Goal: Task Accomplishment & Management: Manage account settings

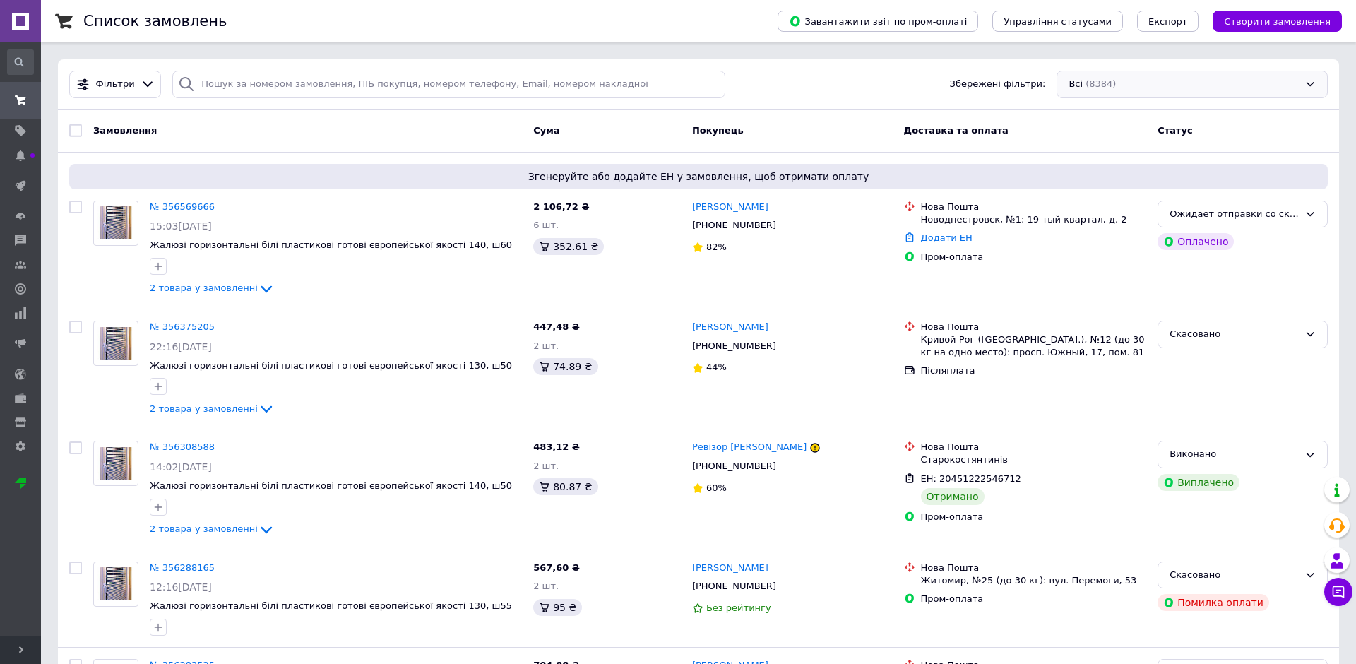
click at [1164, 78] on div "Всі (8384)" at bounding box center [1192, 85] width 271 height 28
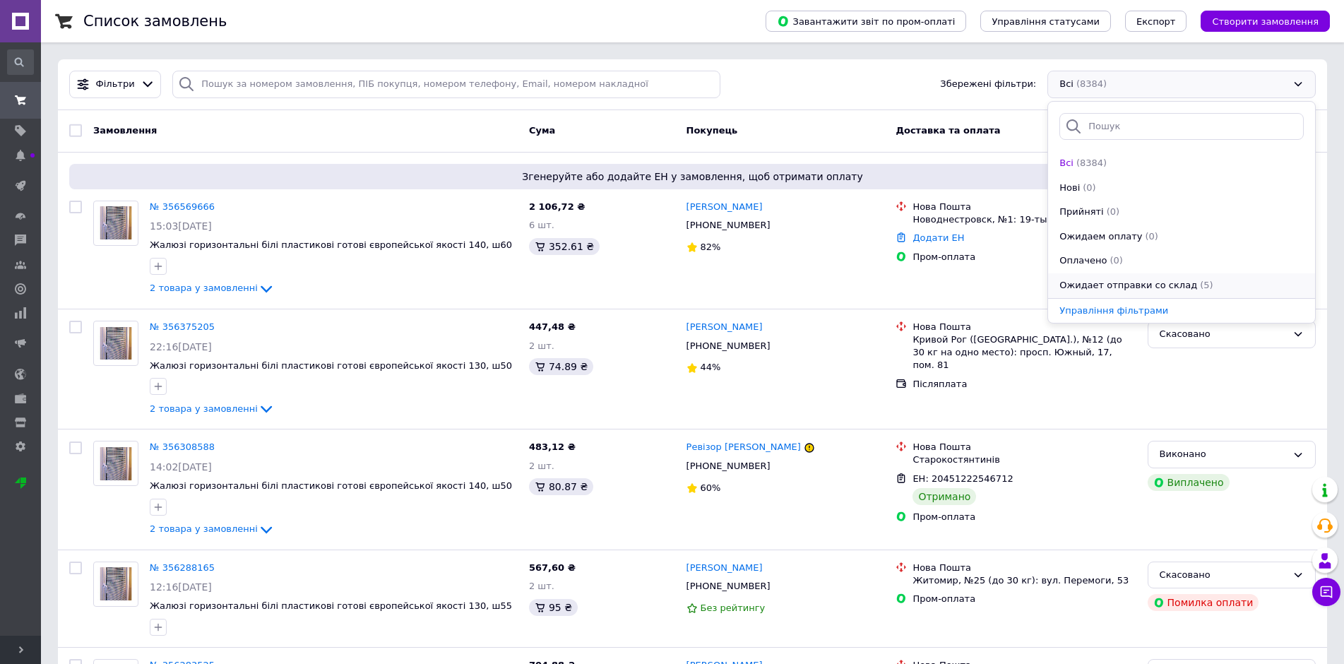
click at [1142, 295] on li "Ожидает отправки со склад (5)" at bounding box center [1181, 285] width 267 height 25
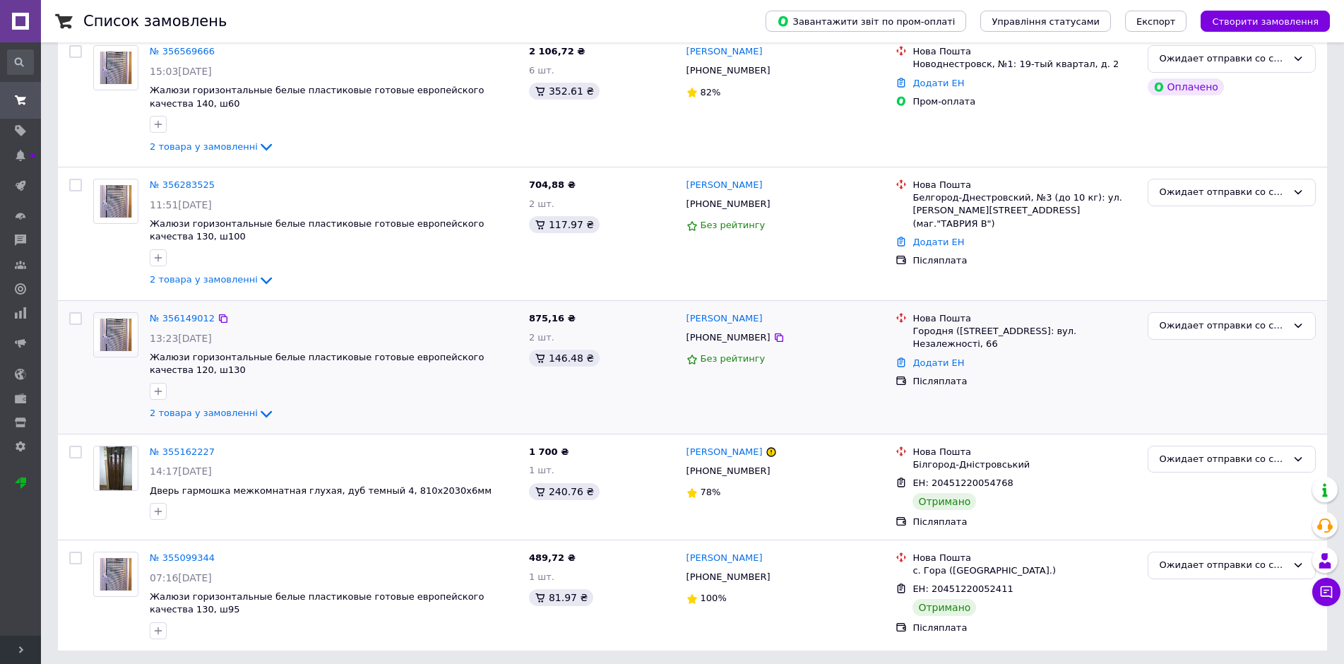
scroll to position [208, 0]
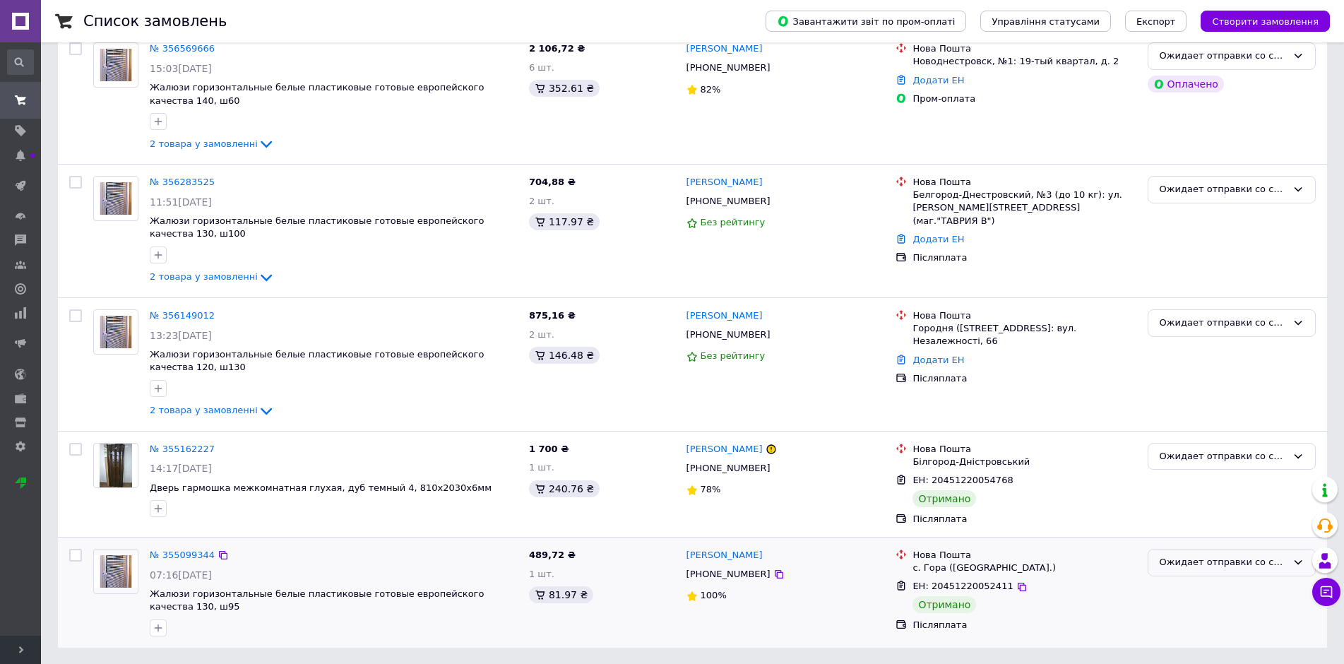
click at [1247, 571] on div "Ожидает отправки со склад" at bounding box center [1232, 563] width 168 height 28
click at [1175, 617] on li "Виконано" at bounding box center [1231, 618] width 167 height 26
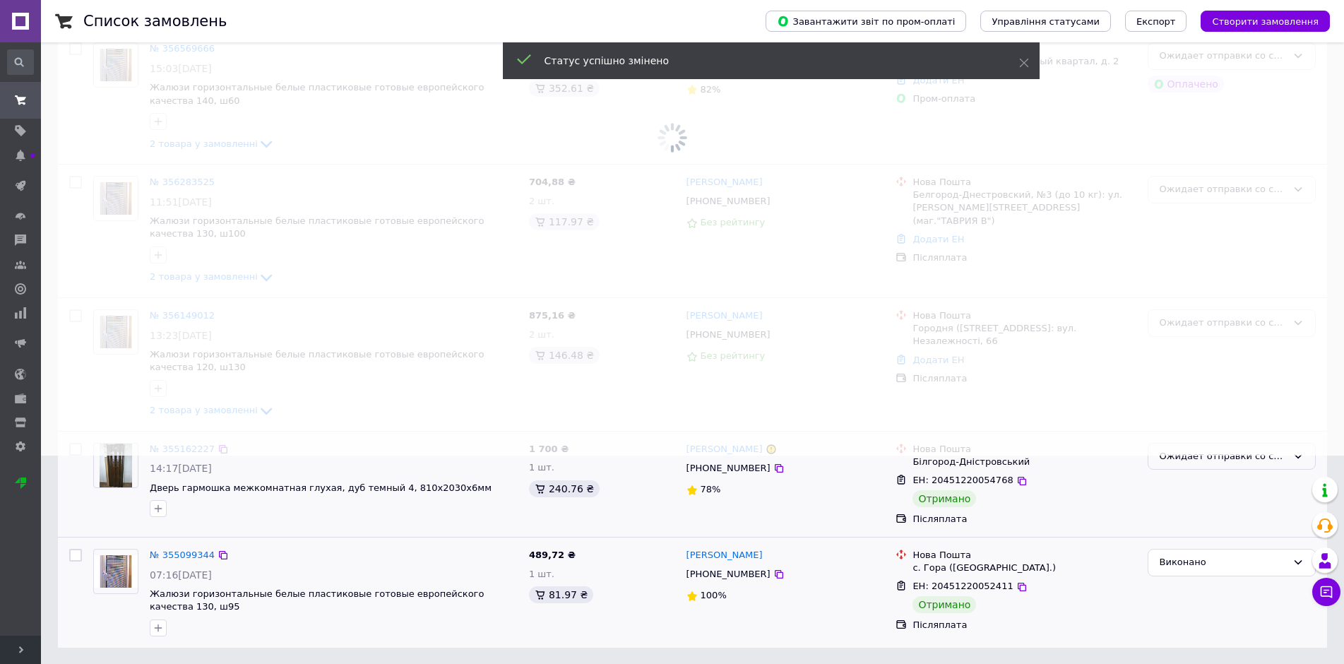
click at [1204, 454] on span at bounding box center [672, 124] width 1344 height 664
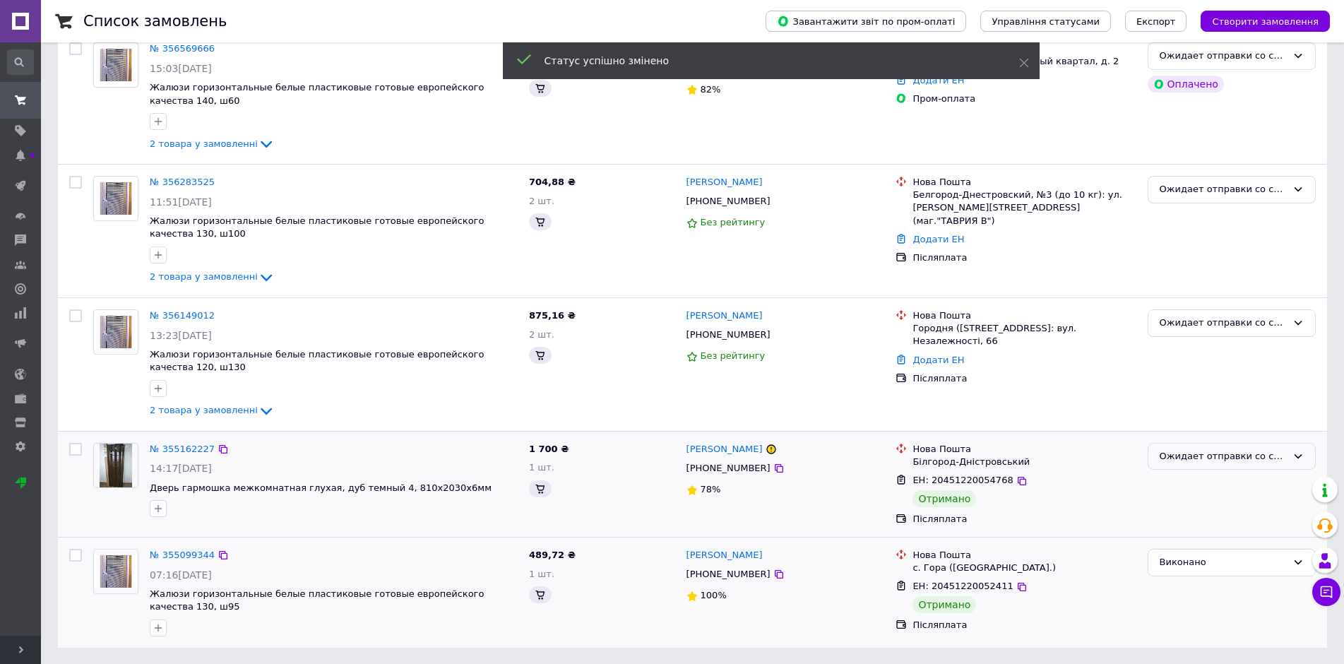
click at [1190, 460] on div "Ожидает отправки со склад" at bounding box center [1223, 456] width 127 height 15
click at [1182, 517] on li "Виконано" at bounding box center [1231, 512] width 167 height 26
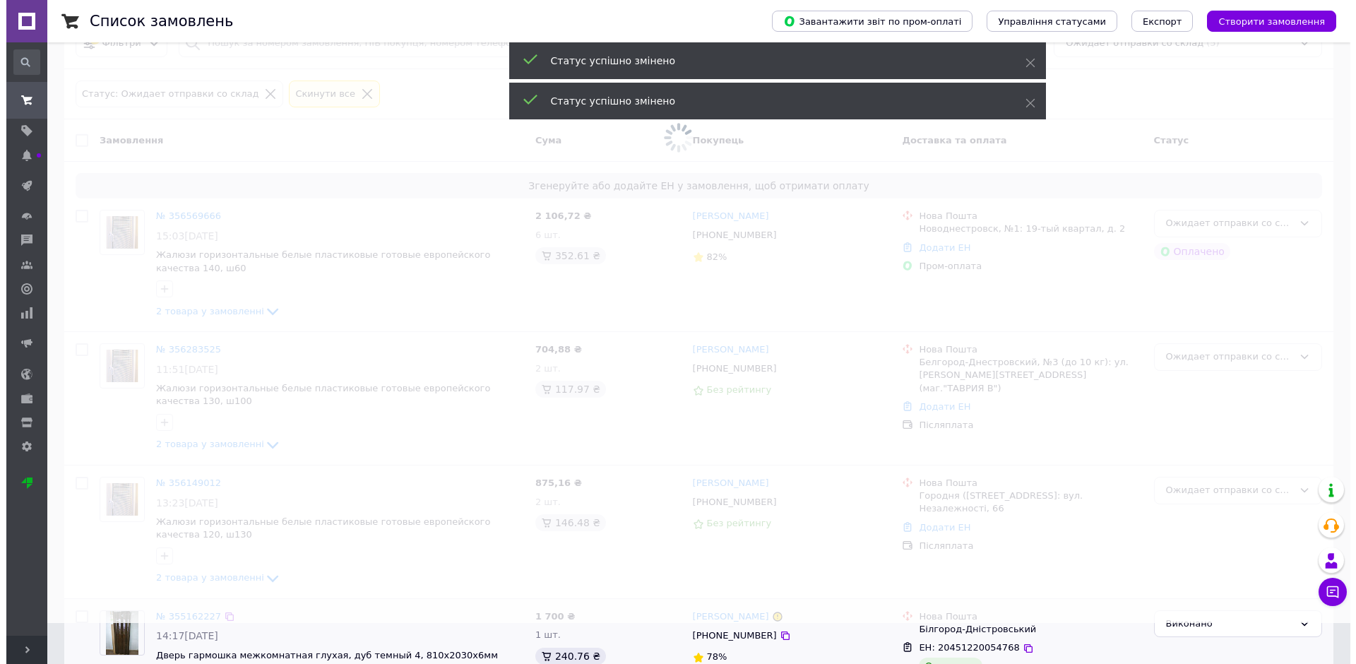
scroll to position [0, 0]
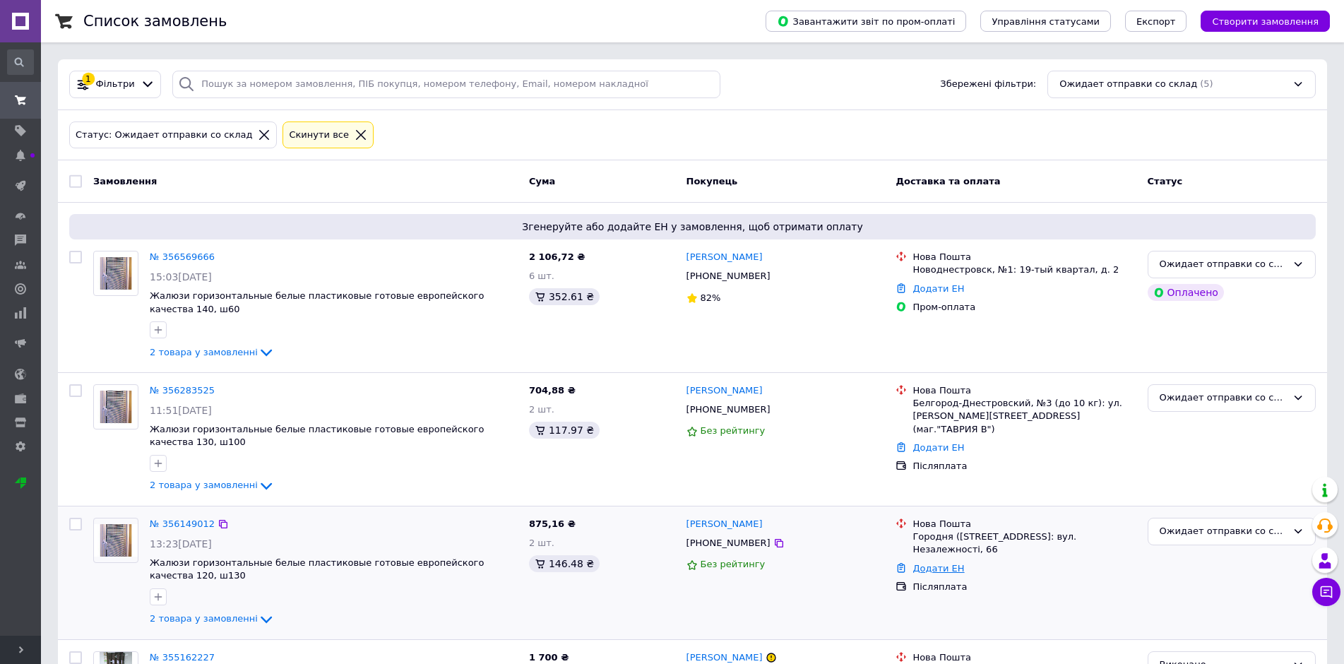
click at [941, 563] on link "Додати ЕН" at bounding box center [939, 568] width 52 height 11
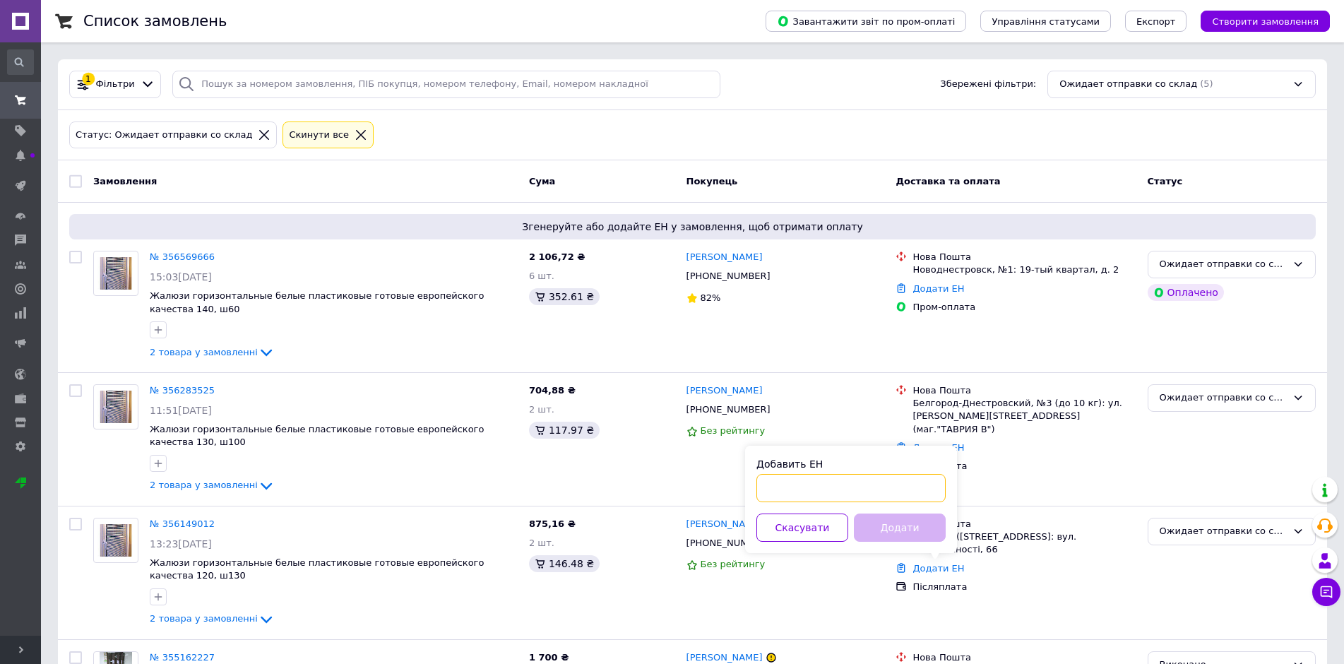
click at [878, 489] on input "Добавить ЕН" at bounding box center [850, 488] width 189 height 28
paste input "20451224662209"
type input "20451224662209"
click at [891, 529] on button "Додати" at bounding box center [900, 527] width 92 height 28
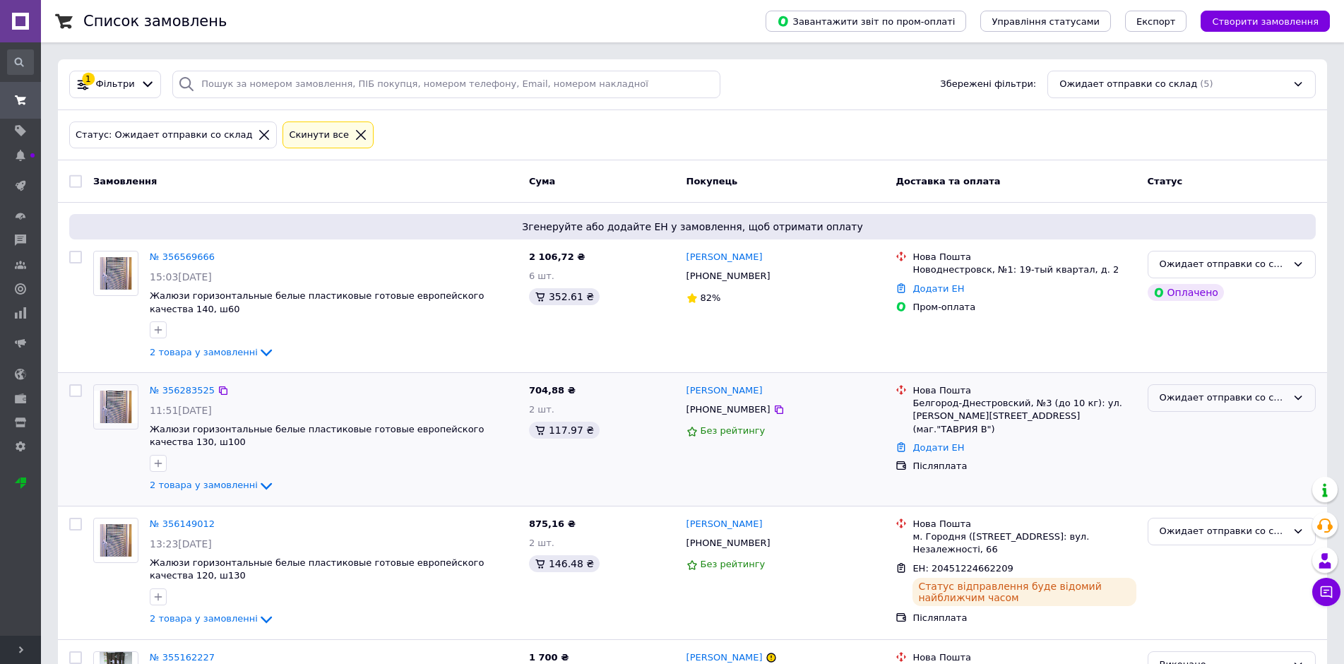
click at [1225, 397] on div "Ожидает отправки со склад" at bounding box center [1223, 398] width 127 height 15
click at [944, 442] on link "Додати ЕН" at bounding box center [939, 447] width 52 height 11
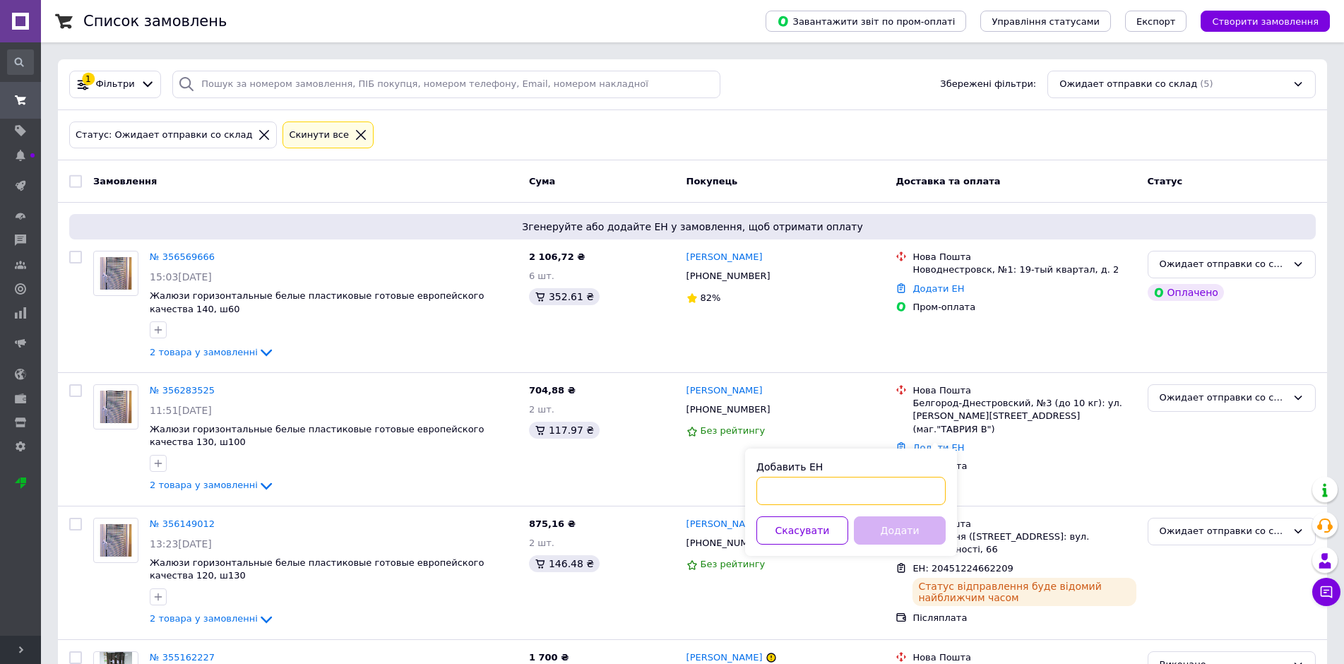
click at [898, 485] on input "Добавить ЕН" at bounding box center [850, 491] width 189 height 28
paste input "20451224661094"
type input "20451224661094"
click at [896, 535] on button "Додати" at bounding box center [900, 530] width 92 height 28
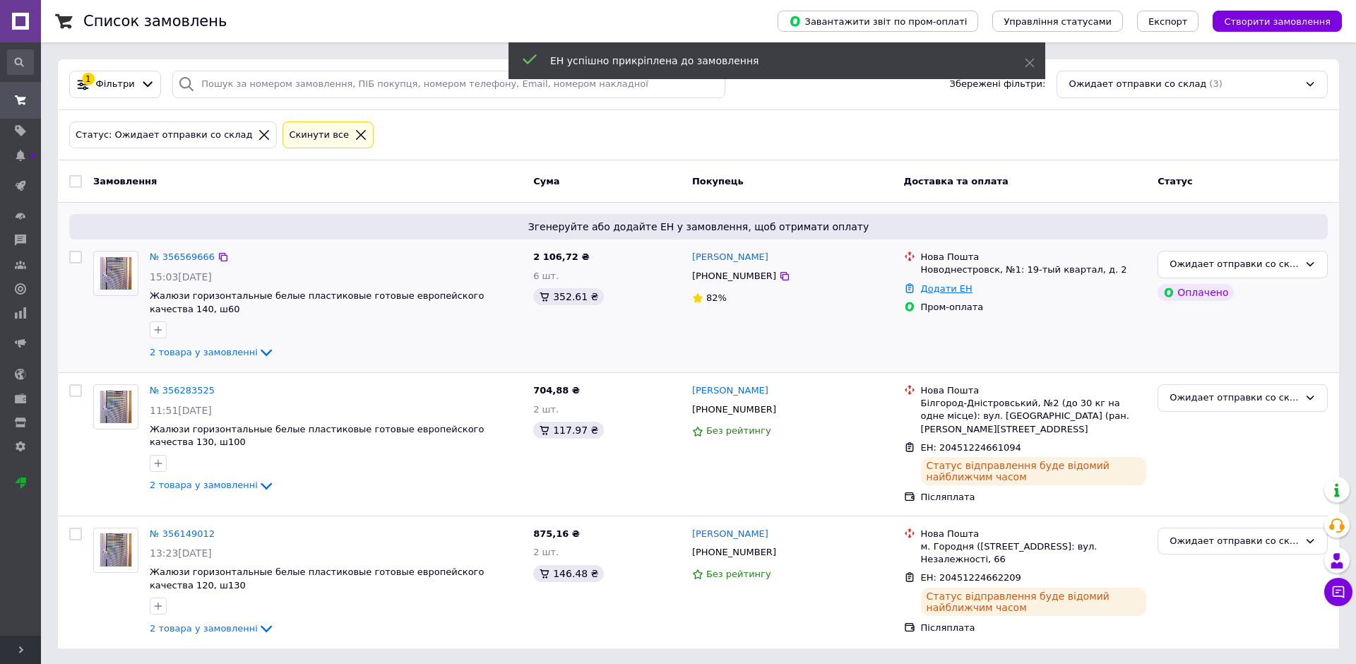
click at [947, 288] on link "Додати ЕН" at bounding box center [947, 288] width 52 height 11
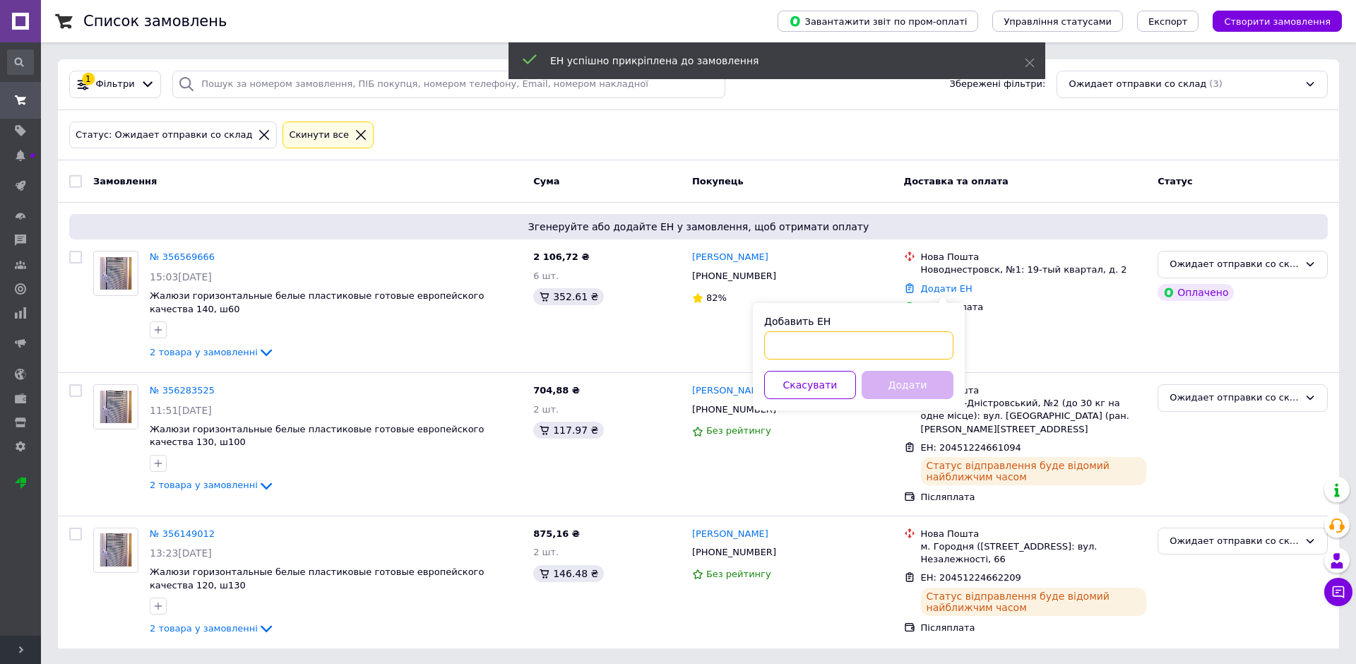
click at [922, 350] on input "Добавить ЕН" at bounding box center [858, 345] width 189 height 28
paste input "20451224659636"
type input "20451224659636"
click at [916, 393] on button "Додати" at bounding box center [908, 385] width 92 height 28
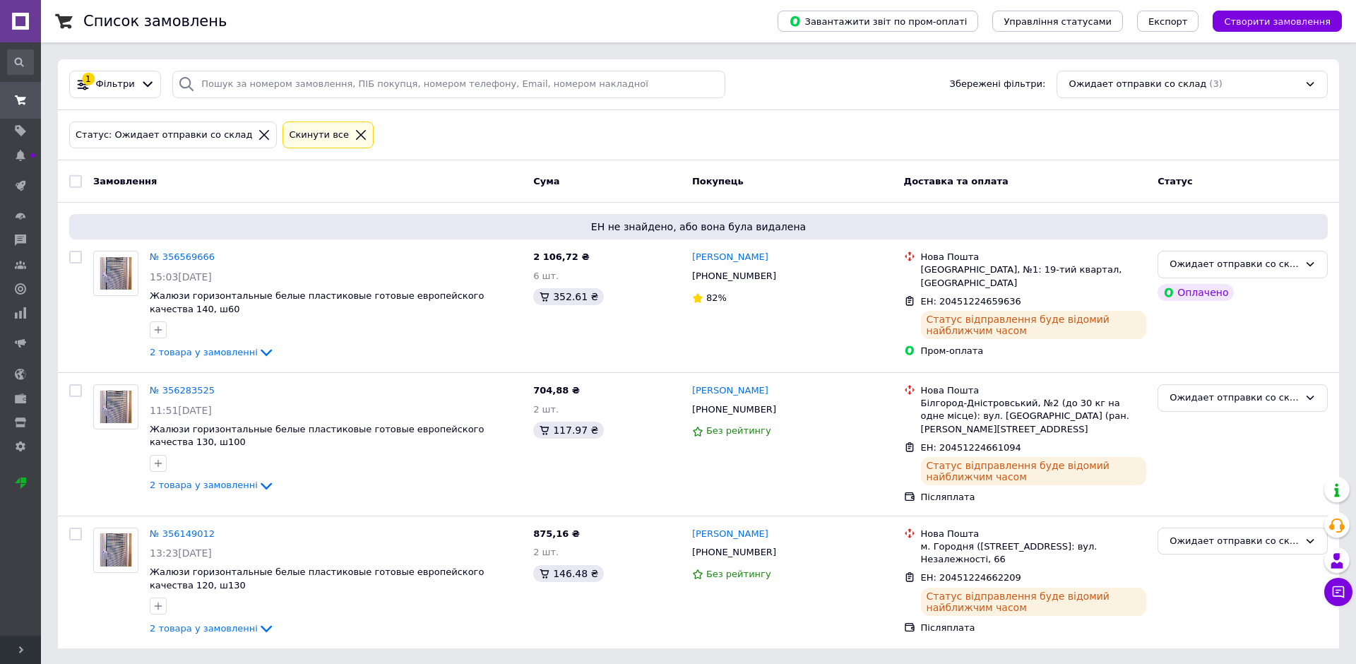
drag, startPoint x: 1160, startPoint y: 95, endPoint x: 1158, endPoint y: 105, distance: 9.4
click at [1160, 97] on div "Ожидает отправки со склад (3)" at bounding box center [1192, 85] width 271 height 28
click at [1100, 89] on div "Ожидает отправки со склад (3)" at bounding box center [1192, 85] width 271 height 28
